Goal: Task Accomplishment & Management: Manage account settings

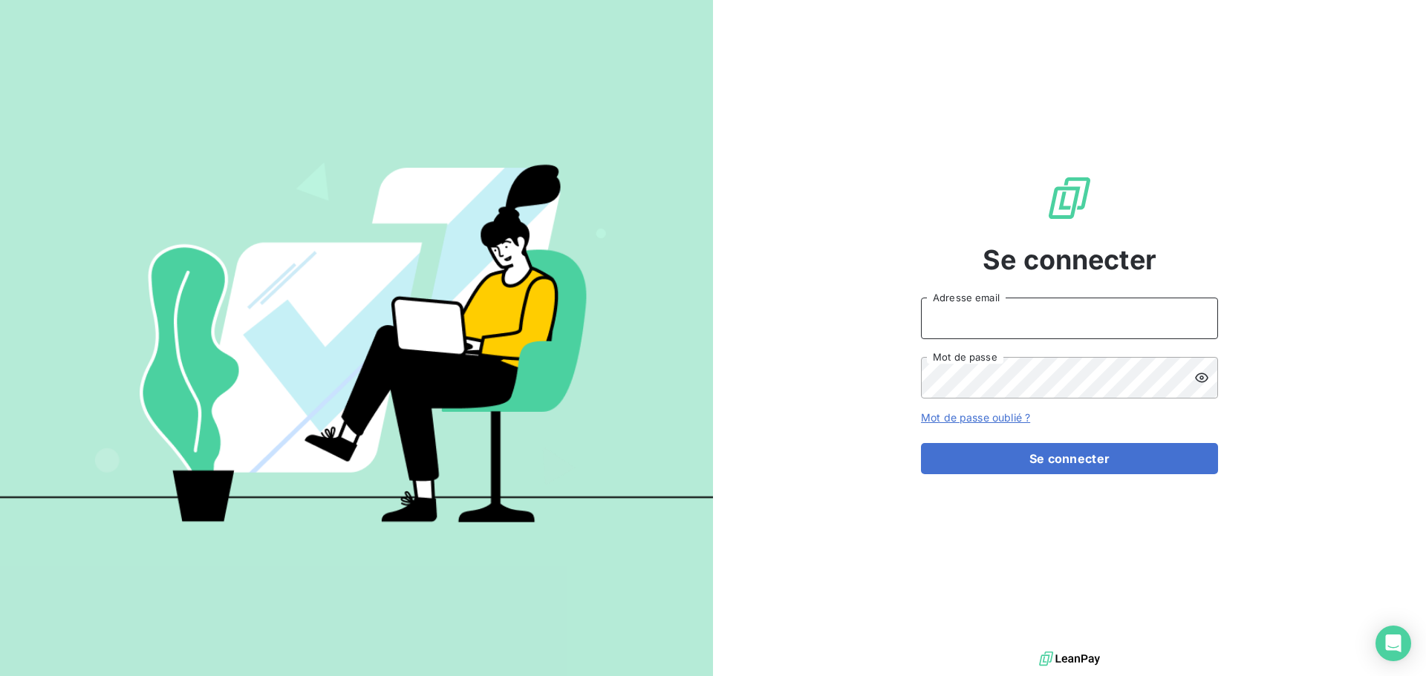
click at [1003, 325] on input "Adresse email" at bounding box center [1069, 319] width 297 height 42
type input "[EMAIL_ADDRESS][DOMAIN_NAME]"
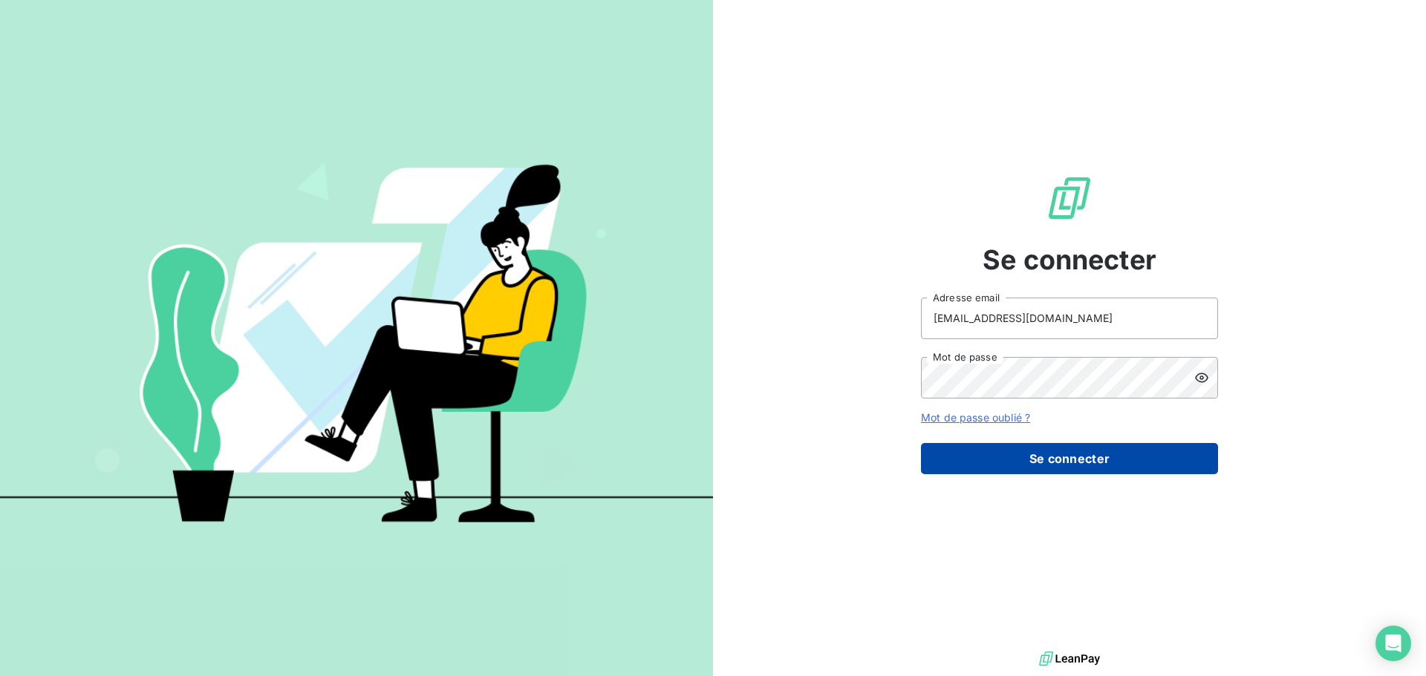
click at [1094, 460] on button "Se connecter" at bounding box center [1069, 458] width 297 height 31
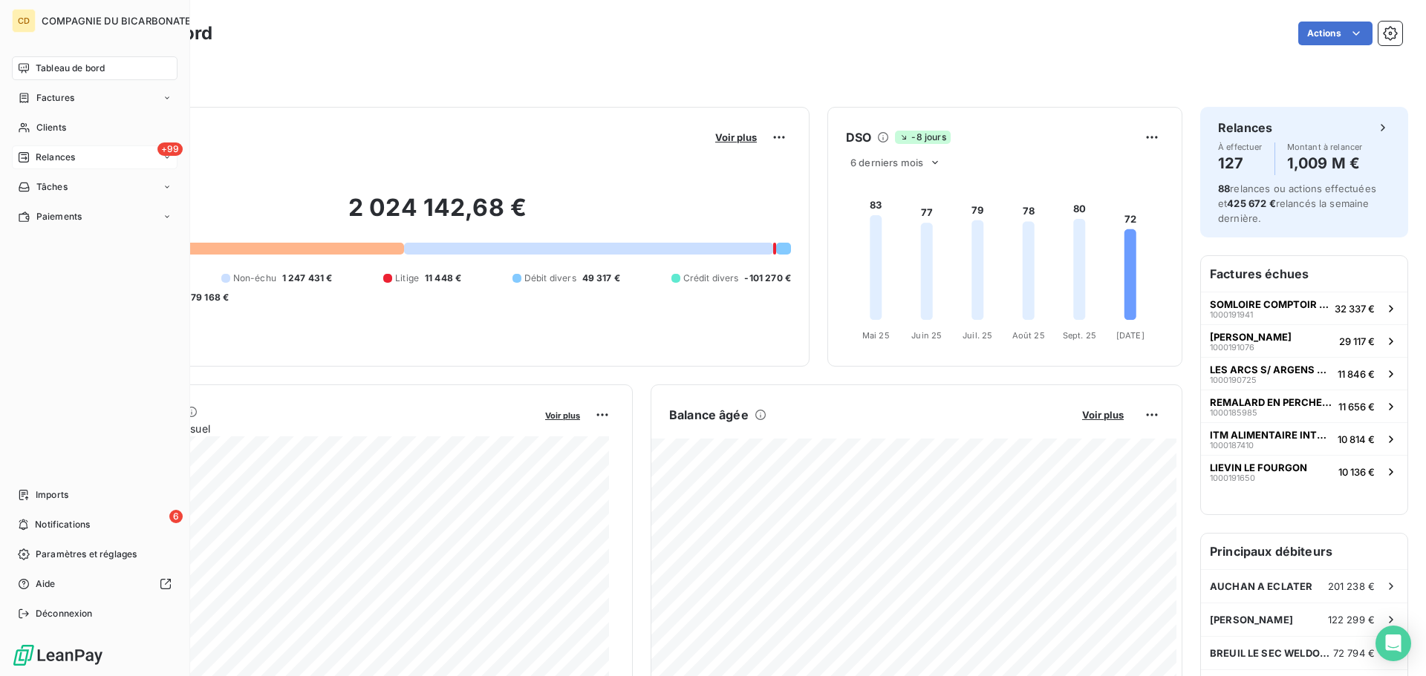
click at [22, 147] on div "+99 Relances" at bounding box center [95, 158] width 166 height 24
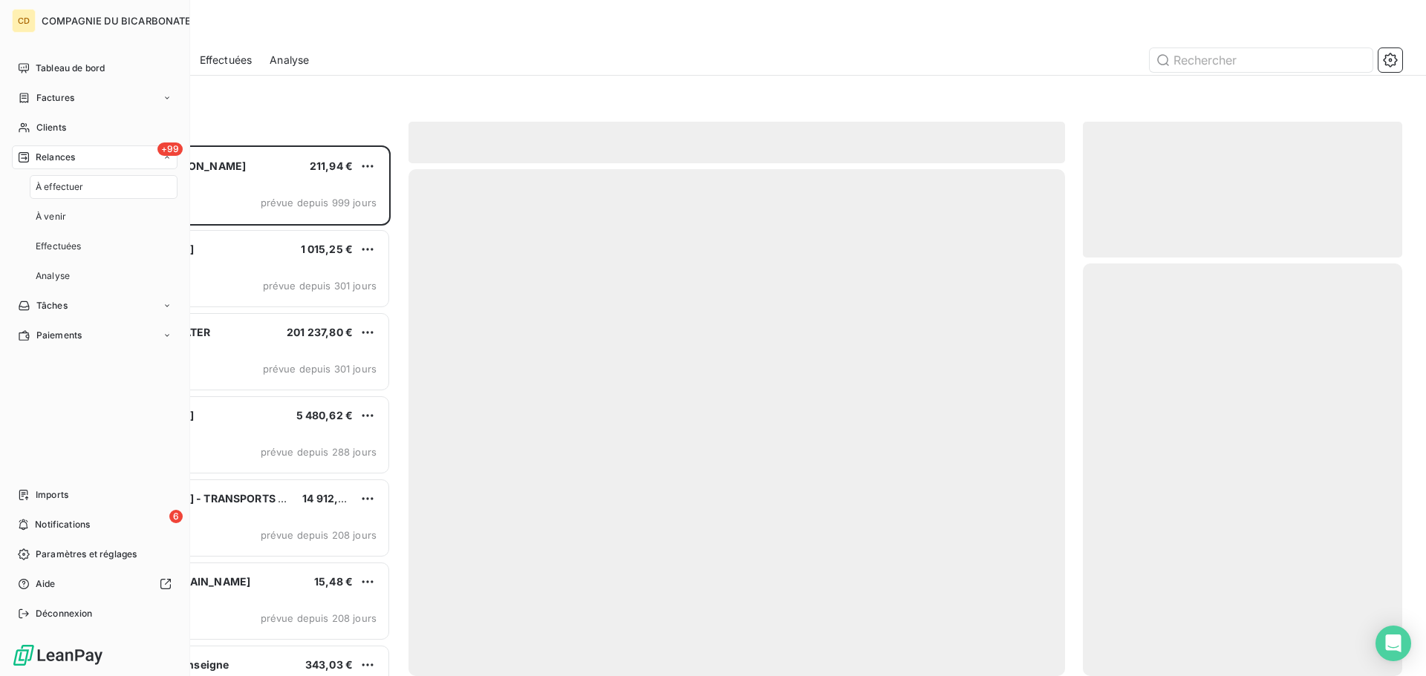
scroll to position [520, 308]
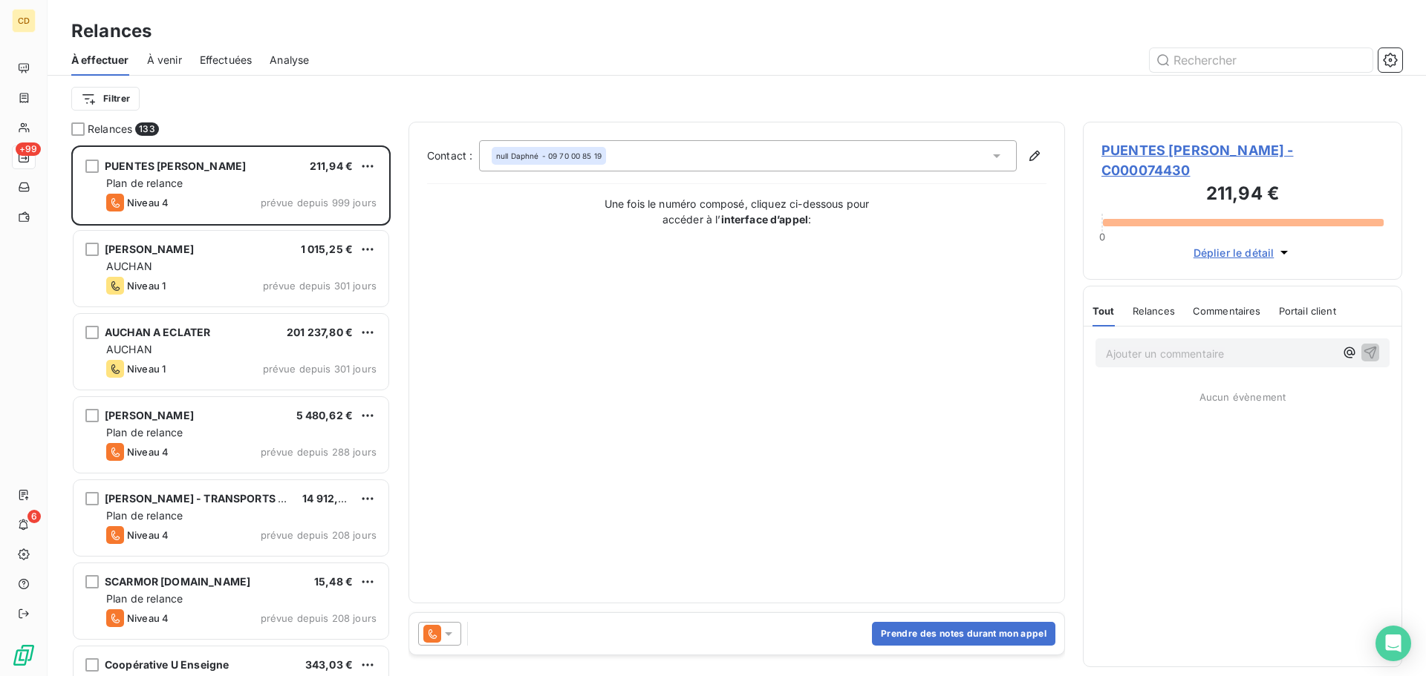
click at [250, 61] on span "Effectuées" at bounding box center [226, 60] width 53 height 15
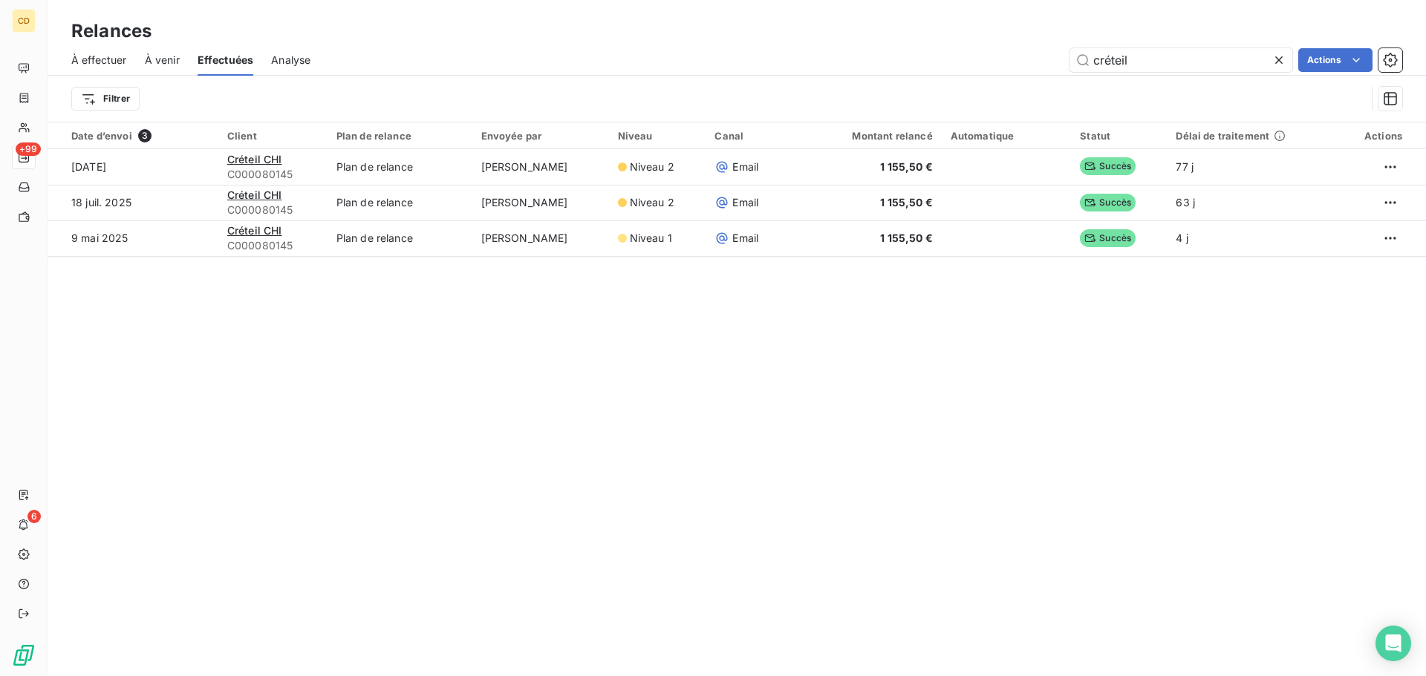
drag, startPoint x: 1087, startPoint y: 66, endPoint x: 1010, endPoint y: 75, distance: 77.7
click at [1010, 75] on div "À effectuer À venir Effectuées Analyse créteil Actions" at bounding box center [737, 60] width 1378 height 31
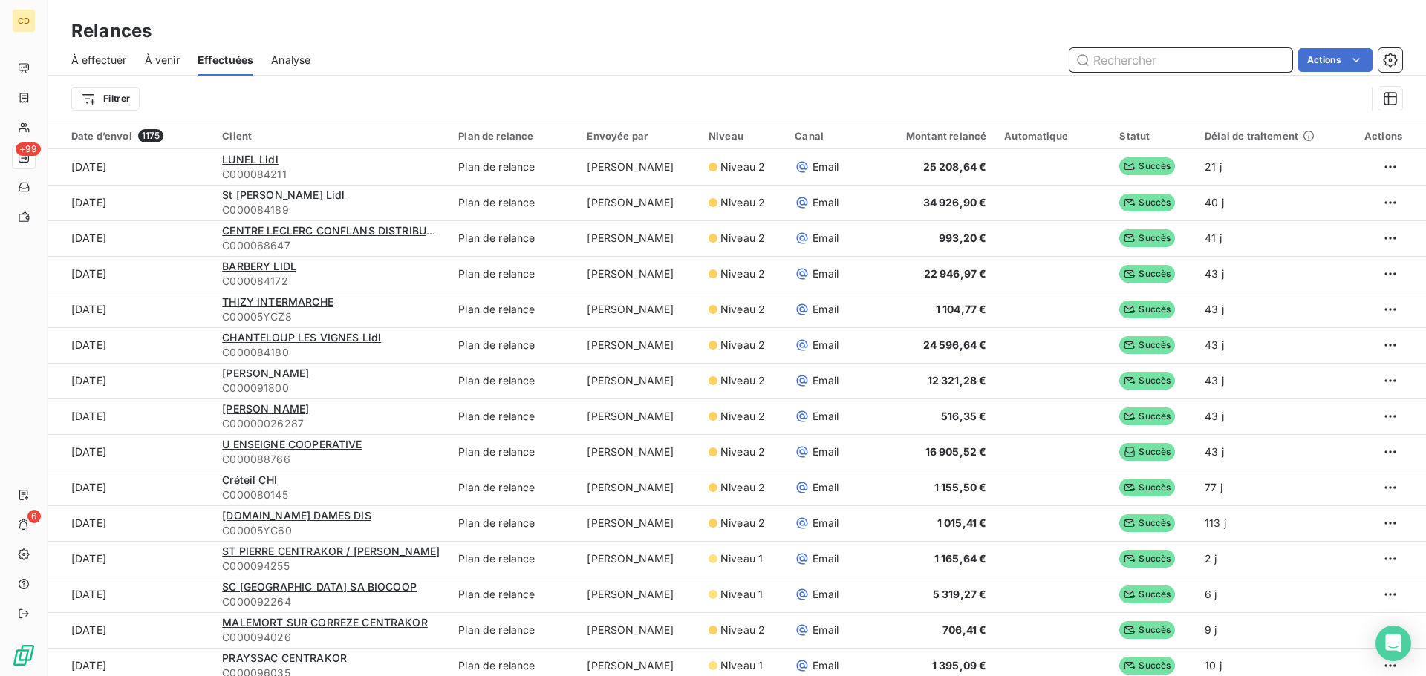
click at [1166, 55] on input "text" at bounding box center [1180, 60] width 223 height 24
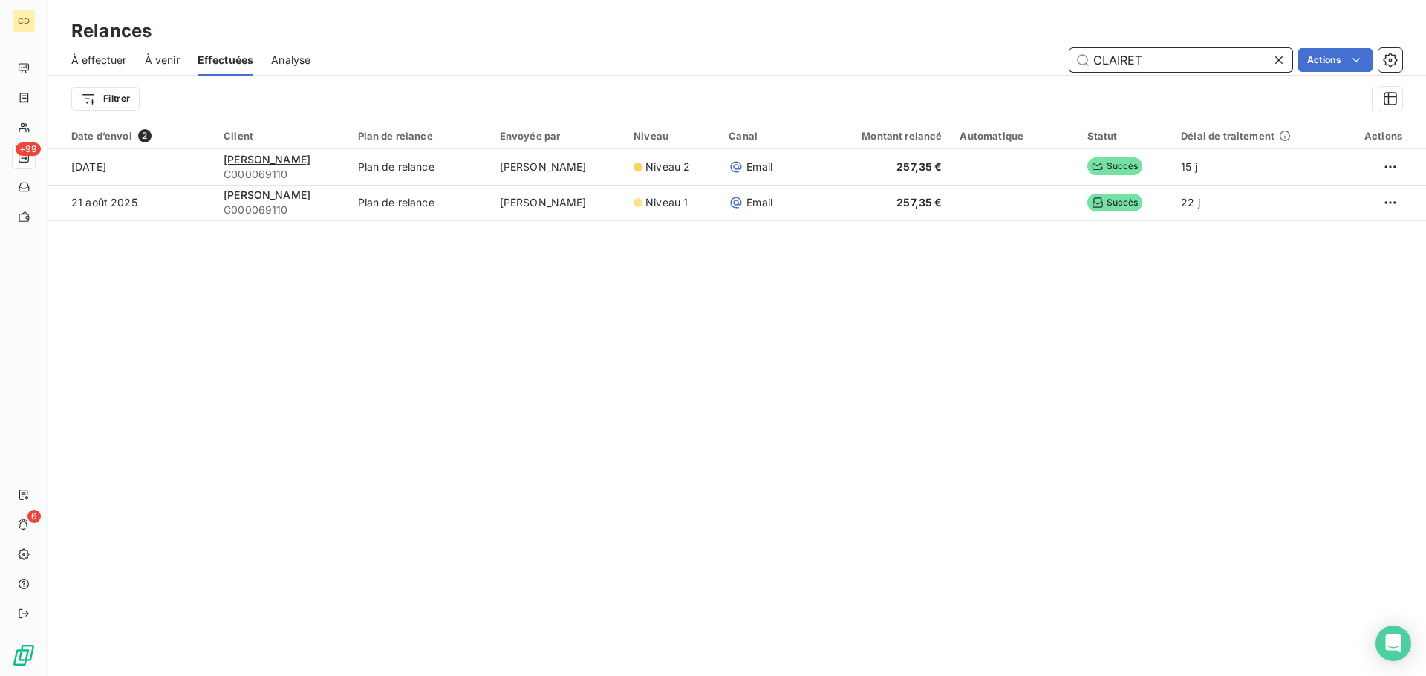
drag, startPoint x: 1166, startPoint y: 55, endPoint x: 1060, endPoint y: 62, distance: 106.4
click at [1060, 62] on div "CLAIRET Actions" at bounding box center [865, 60] width 1074 height 24
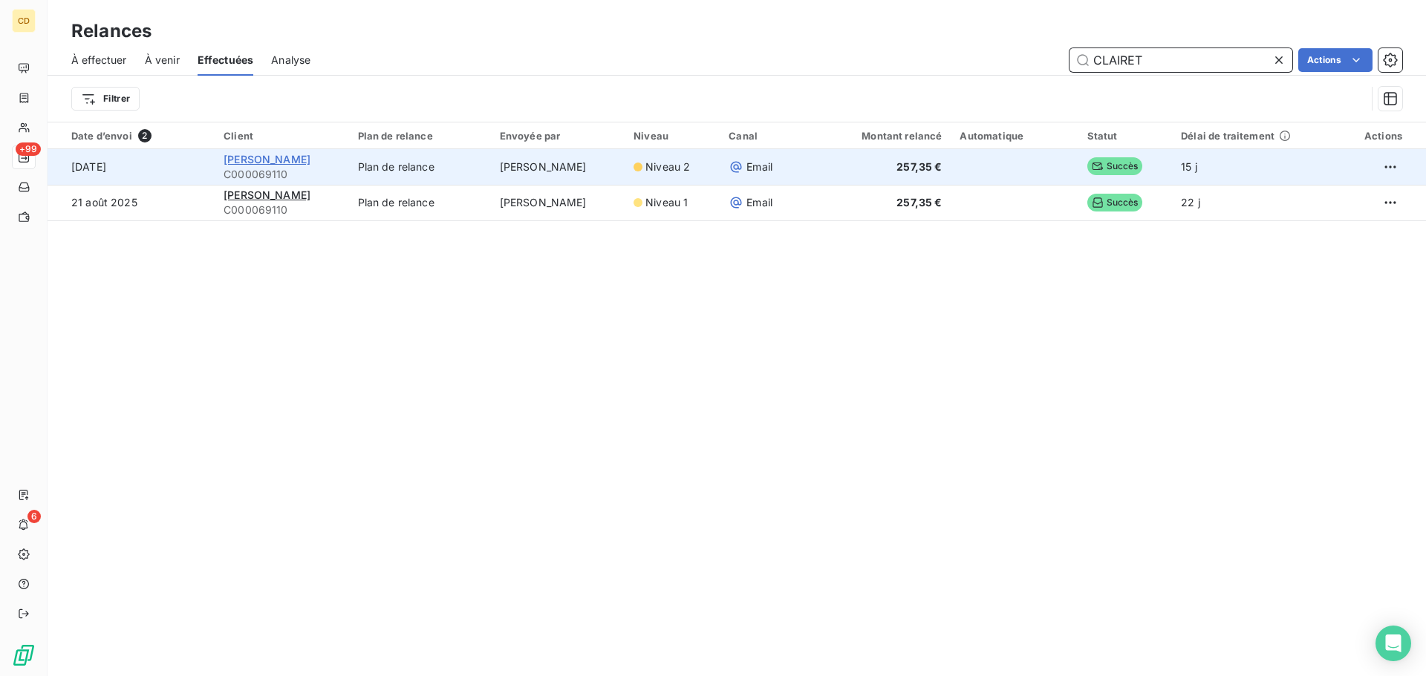
type input "CLAIRET"
click at [307, 154] on span "[PERSON_NAME]" at bounding box center [266, 159] width 87 height 13
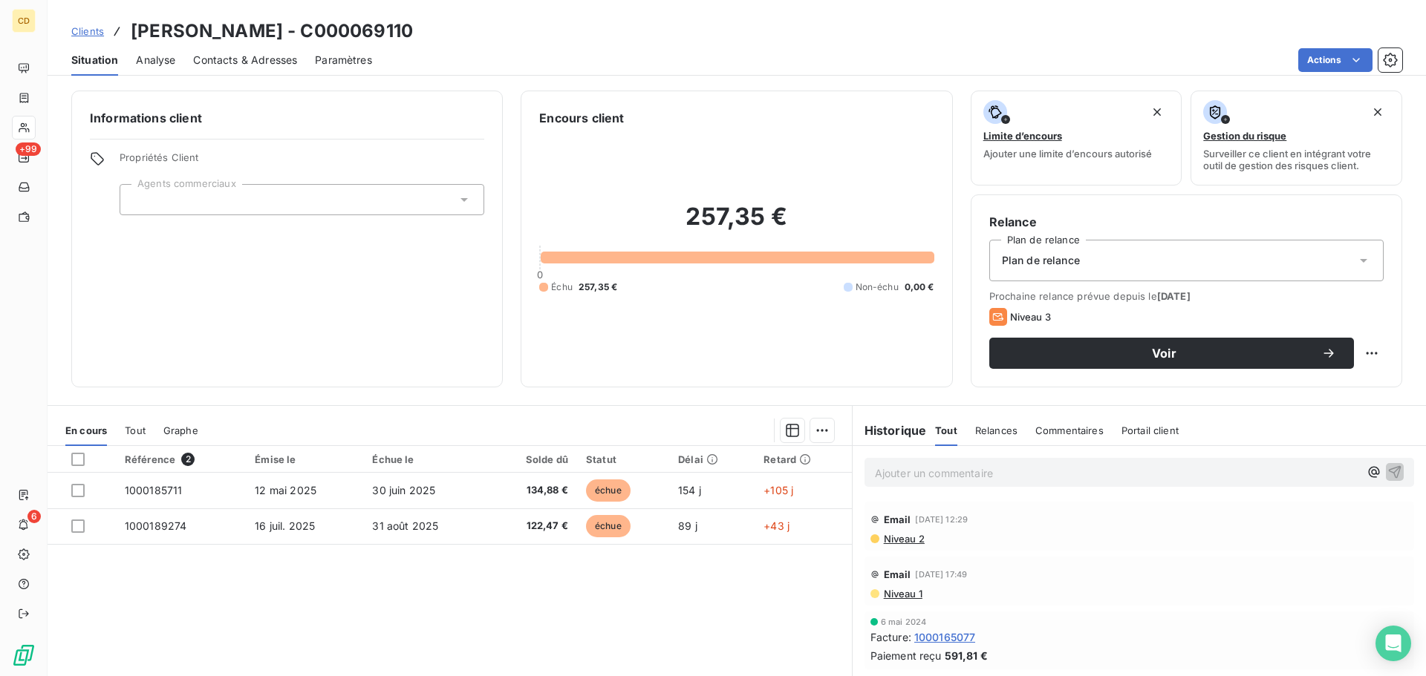
click at [960, 463] on div "Ajouter un commentaire ﻿" at bounding box center [1117, 473] width 484 height 20
click at [971, 471] on p "Ajouter un commentaire ﻿" at bounding box center [1117, 473] width 484 height 19
click at [1074, 465] on p "DB:" at bounding box center [1117, 472] width 484 height 17
drag, startPoint x: 1074, startPoint y: 465, endPoint x: 896, endPoint y: 472, distance: 178.4
click at [896, 472] on p "DB:" at bounding box center [1117, 472] width 484 height 17
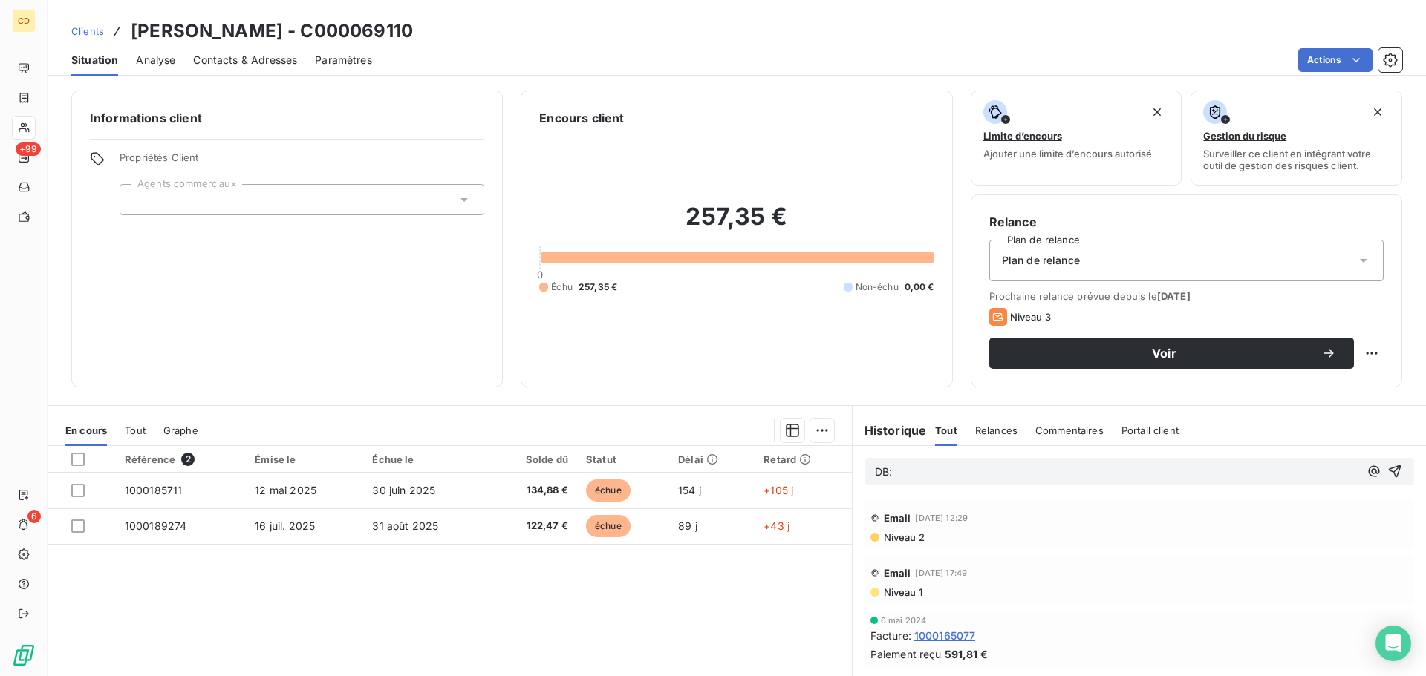
click at [932, 474] on p "DB:" at bounding box center [1117, 472] width 484 height 17
click at [1015, 475] on p "DB le [DATE]:" at bounding box center [1117, 472] width 484 height 17
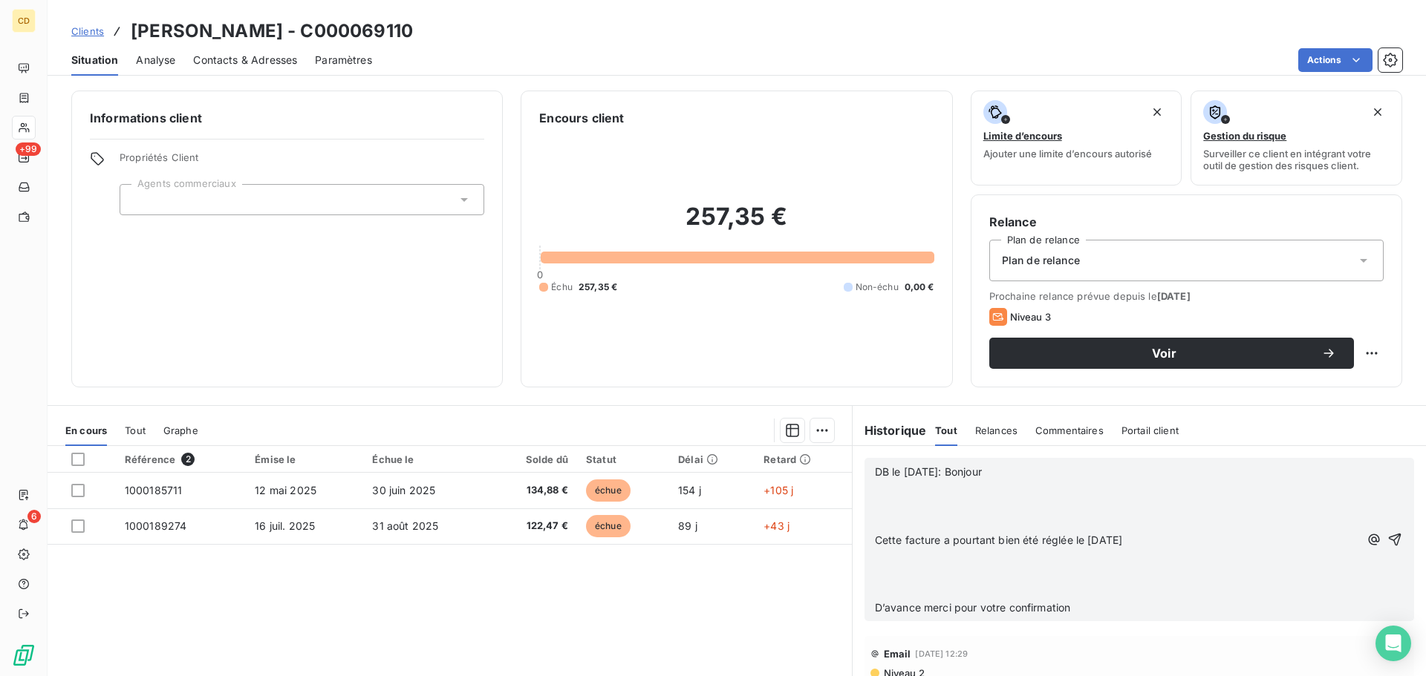
click at [932, 519] on p "﻿" at bounding box center [1117, 523] width 484 height 17
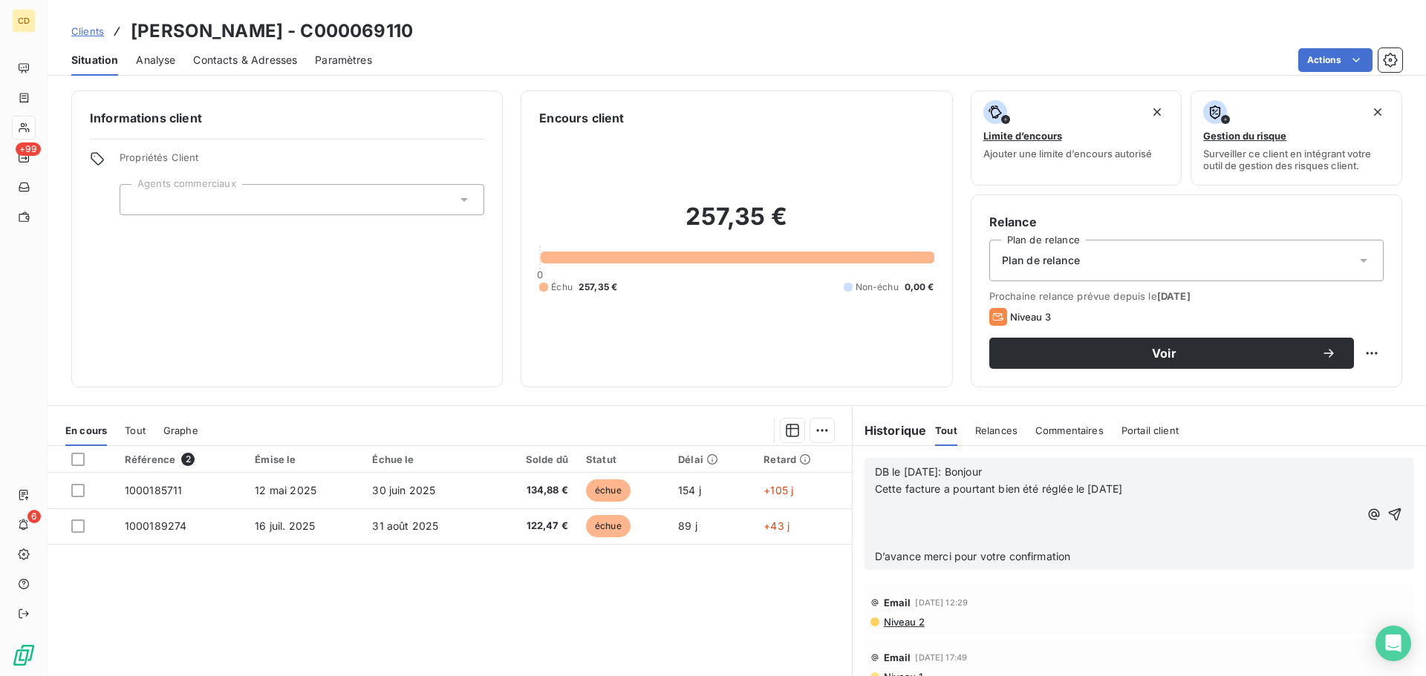
click at [933, 544] on p "﻿" at bounding box center [1117, 540] width 484 height 17
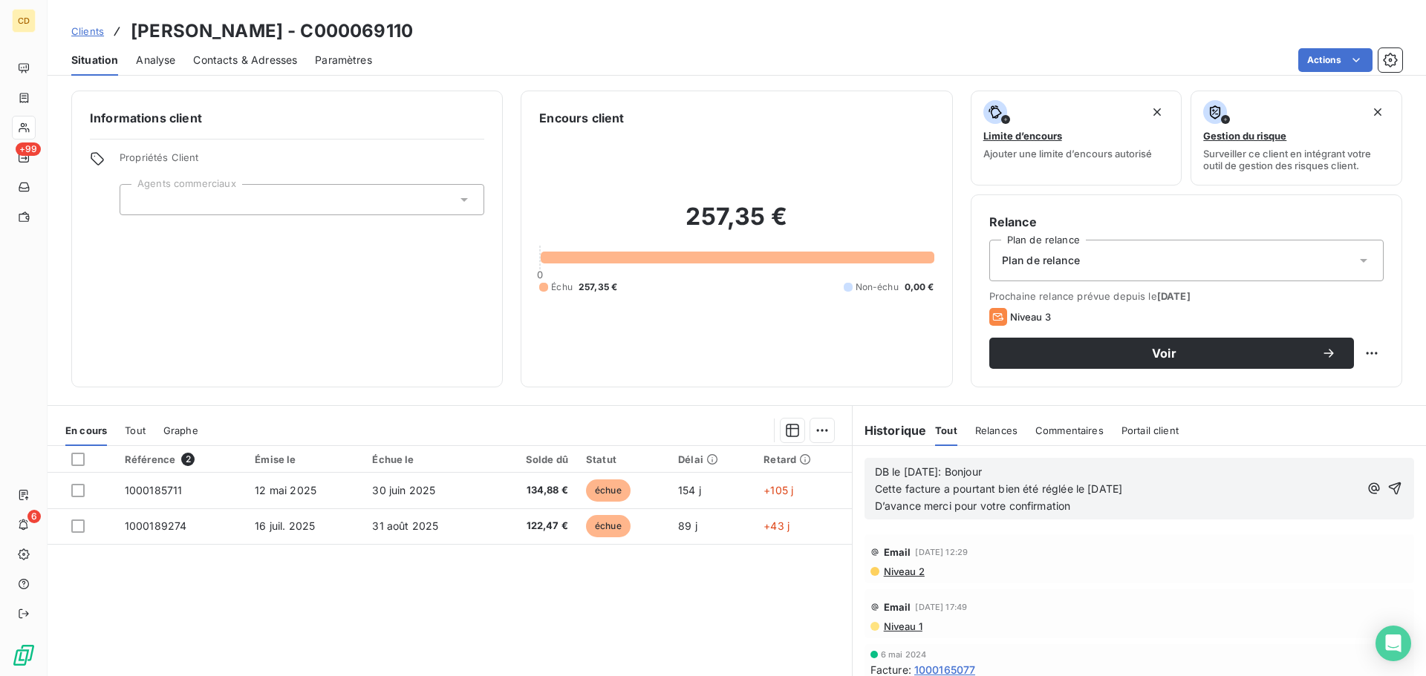
click at [1152, 500] on p "D’avance merci pour votre confirmation" at bounding box center [1117, 506] width 484 height 17
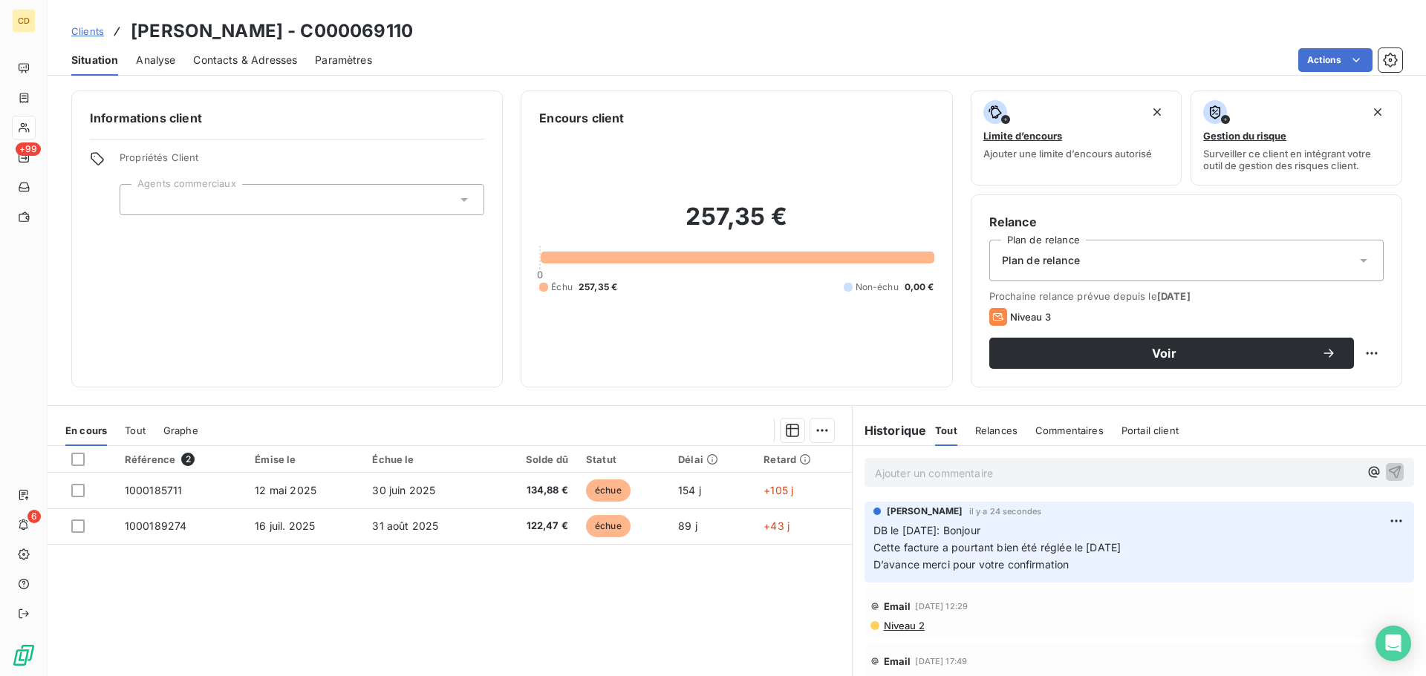
click at [1017, 477] on p "Ajouter un commentaire ﻿" at bounding box center [1117, 473] width 484 height 19
click at [958, 479] on p "Ajouter un commentaire ﻿" at bounding box center [1117, 473] width 484 height 19
click at [955, 473] on p "Ajouter un commentaire ﻿" at bounding box center [1117, 473] width 484 height 19
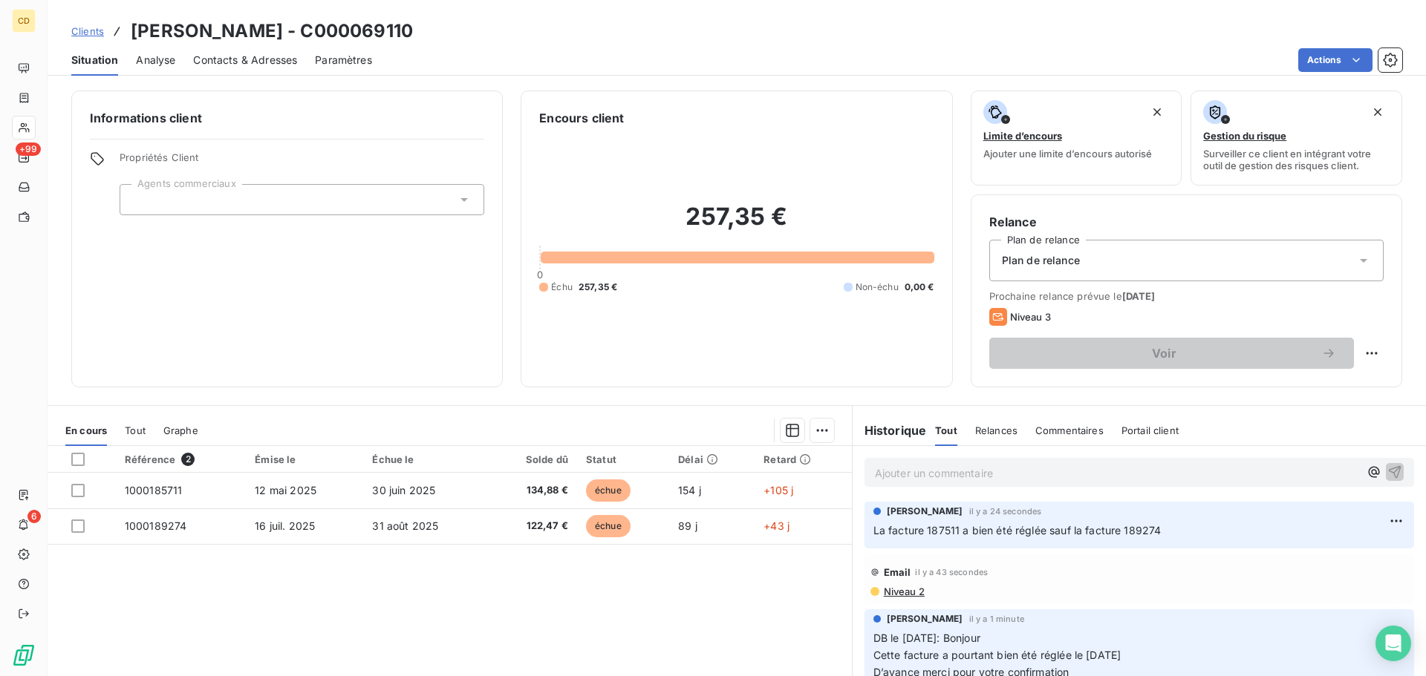
click at [989, 473] on p "Ajouter un commentaire ﻿" at bounding box center [1117, 473] width 484 height 19
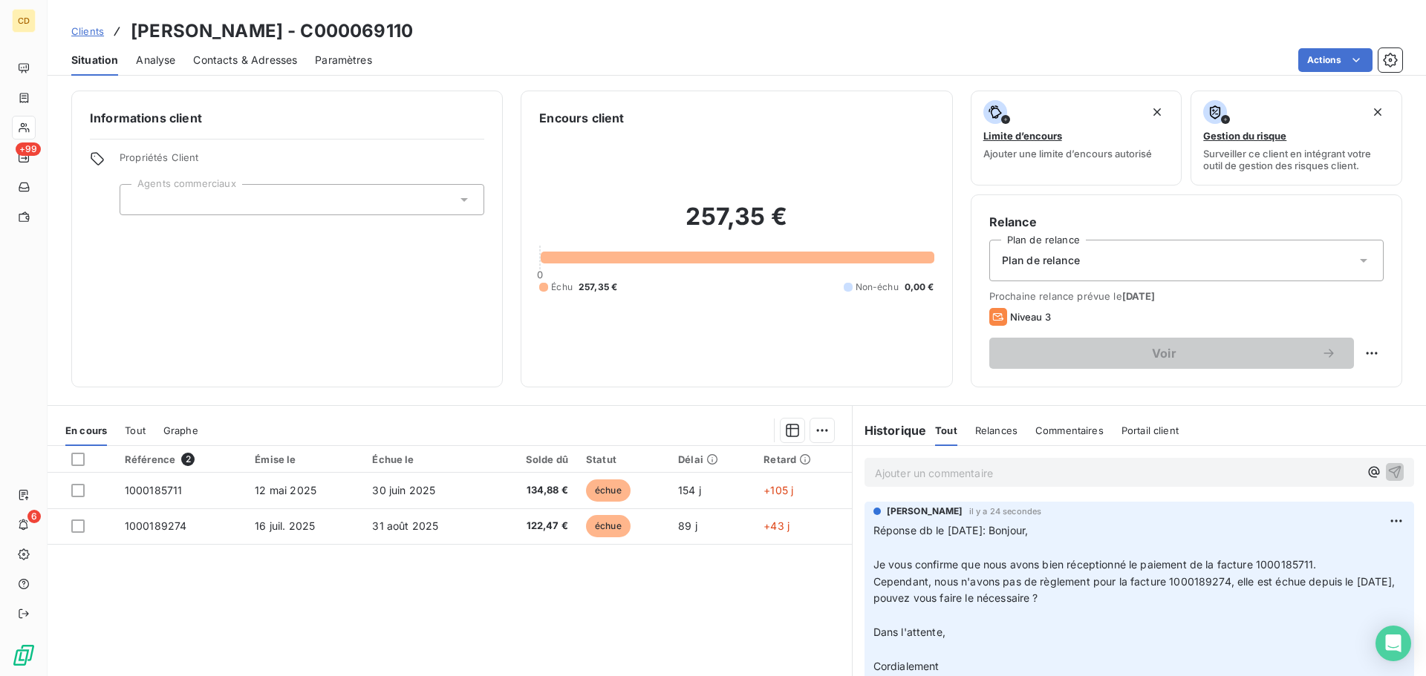
click at [909, 466] on p "Ajouter un commentaire ﻿" at bounding box center [1117, 473] width 484 height 19
drag, startPoint x: 1018, startPoint y: 587, endPoint x: 1247, endPoint y: 584, distance: 228.7
click at [1245, 584] on span "Cependant, nous n'avons pas de règlement pour la facture 1000189274, elle est é…" at bounding box center [1135, 590] width 524 height 30
click at [1276, 576] on span "Cependant, nous n'avons pas de règlement pour la facture 1000189274, elle est é…" at bounding box center [1135, 590] width 524 height 30
click at [1361, 577] on p "Réponse db le [DATE]: Bonjour, ﻿ Je vous confirme que nous avons bien réception…" at bounding box center [1139, 608] width 532 height 170
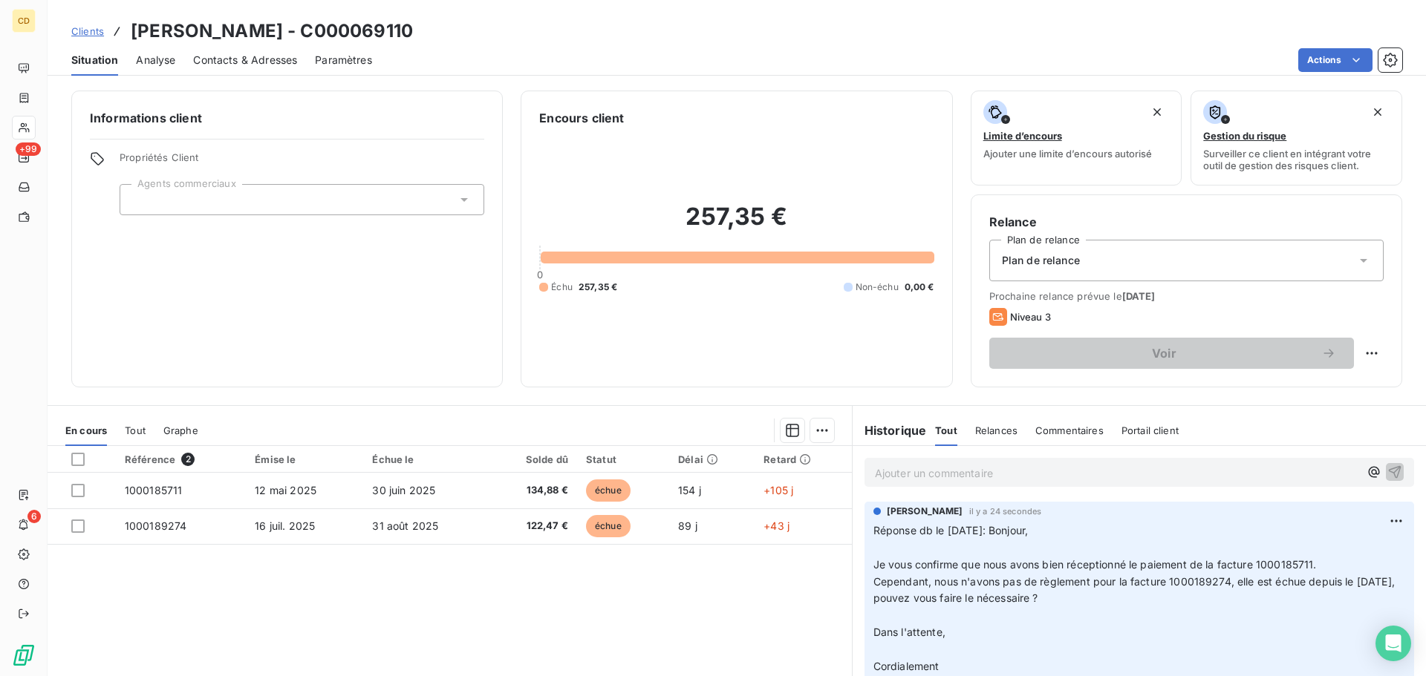
click at [1028, 485] on div "Ajouter un commentaire ﻿" at bounding box center [1138, 472] width 549 height 29
click at [1026, 475] on p "Ajouter un commentaire ﻿" at bounding box center [1117, 473] width 484 height 19
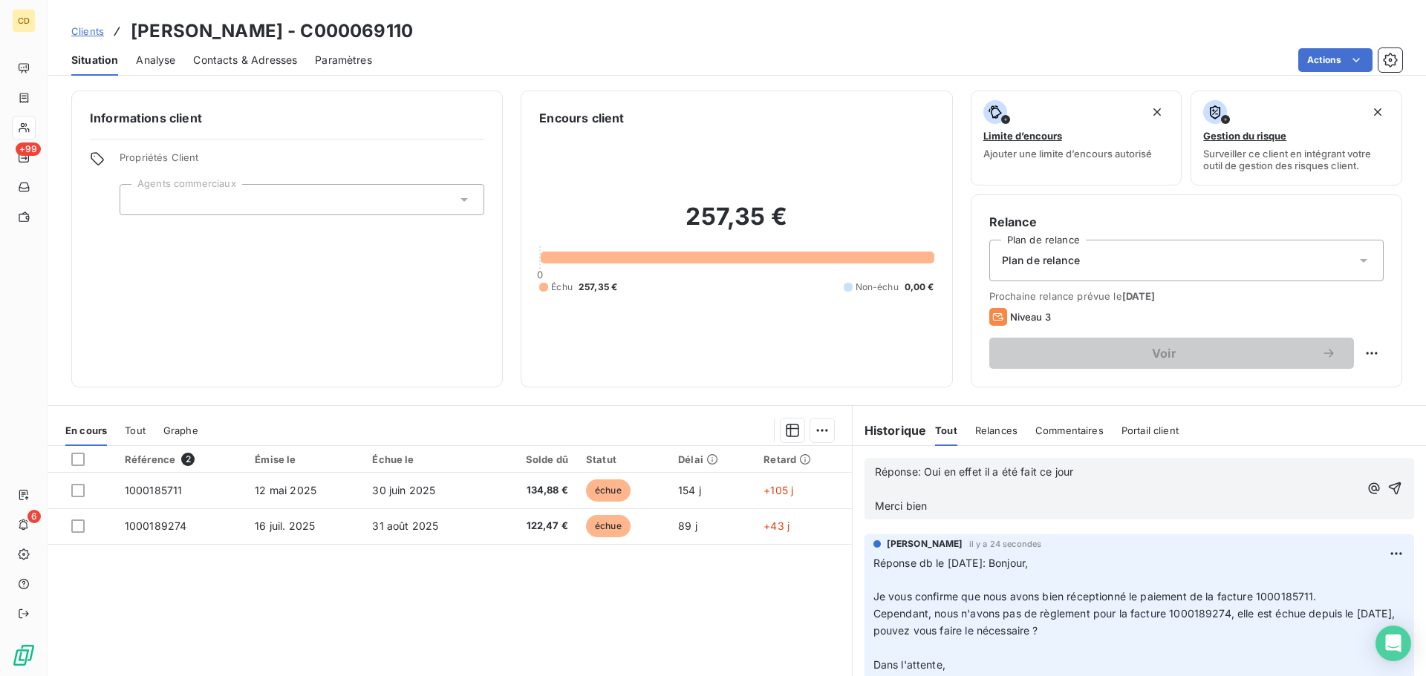
click at [948, 495] on p "﻿" at bounding box center [1117, 489] width 484 height 17
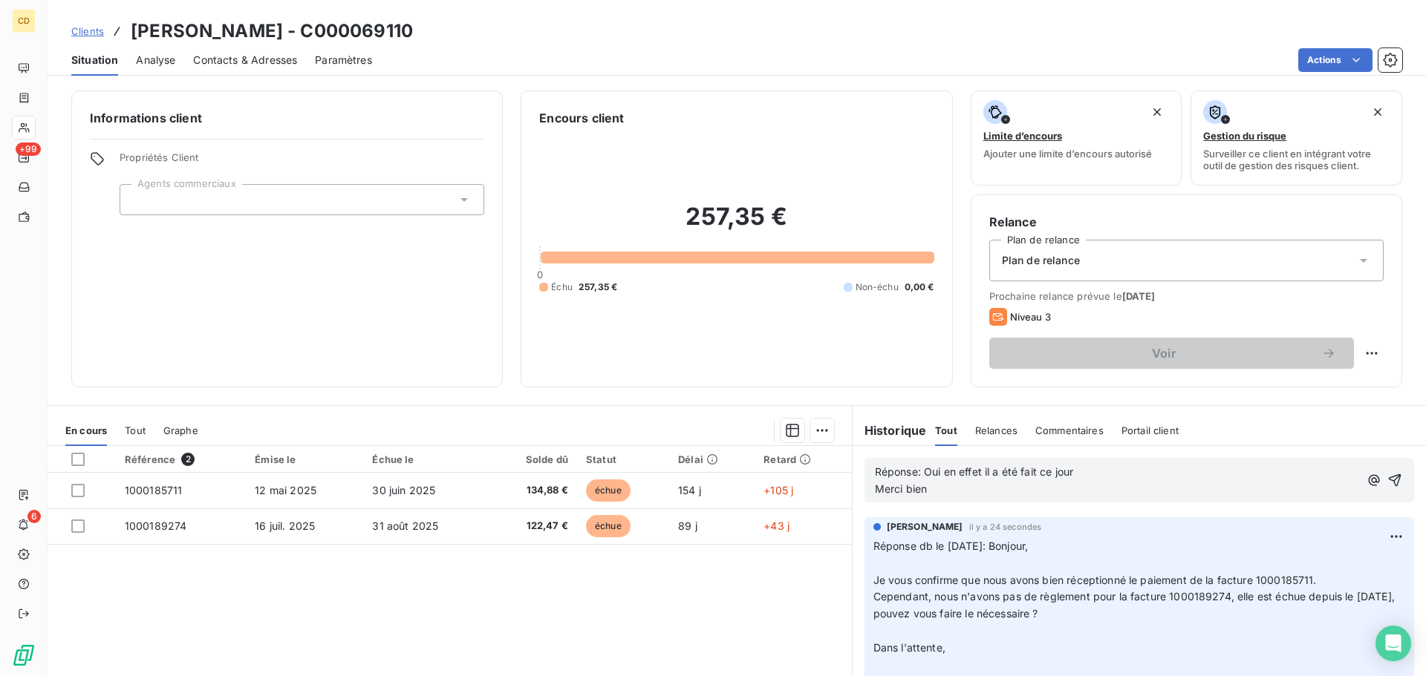
click at [917, 472] on span "Réponse: Oui en effet il a été fait ce jour" at bounding box center [974, 472] width 198 height 13
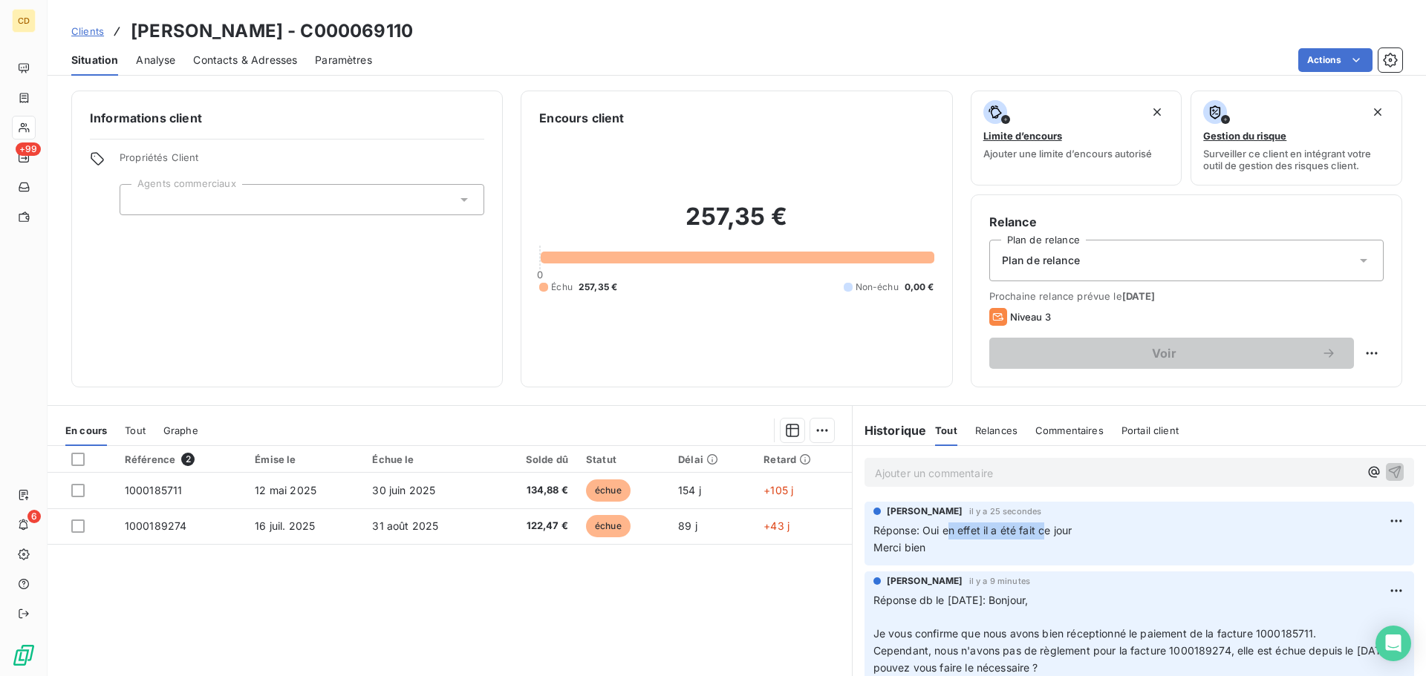
drag, startPoint x: 947, startPoint y: 534, endPoint x: 1041, endPoint y: 534, distance: 93.6
click at [1039, 534] on span "Réponse: Oui en effet il a été fait ce jour" at bounding box center [972, 530] width 198 height 13
click at [1054, 530] on span "Réponse: Oui en effet il a été fait ce jour" at bounding box center [972, 530] width 198 height 13
click at [1074, 532] on p "Réponse: Oui en effet il a été fait ce jour Merci bien" at bounding box center [1139, 540] width 532 height 34
